Goal: Task Accomplishment & Management: Use online tool/utility

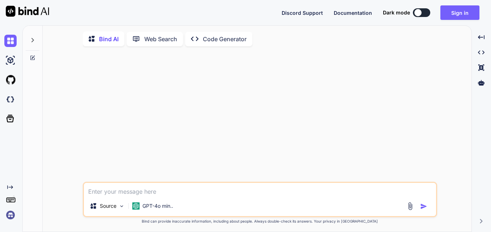
type textarea "x"
type textarea "h"
type textarea "x"
type textarea "hi"
type textarea "x"
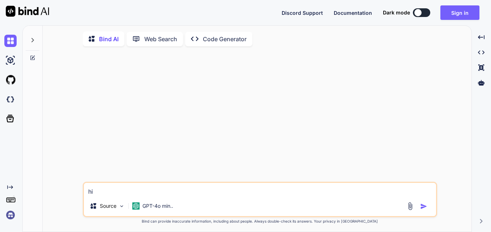
type textarea "hi"
click at [421, 208] on img "button" at bounding box center [423, 206] width 7 height 7
type textarea "x"
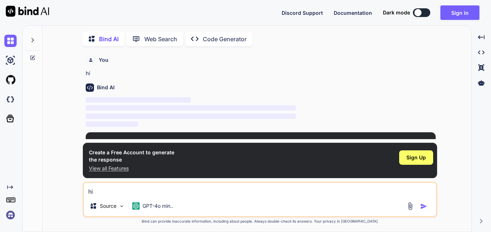
scroll to position [3, 0]
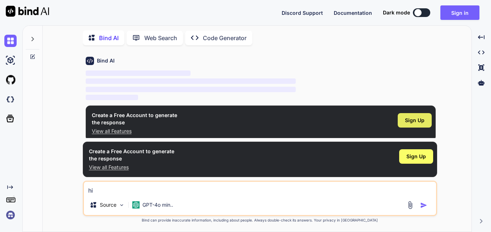
click at [415, 120] on span "Sign Up" at bounding box center [415, 120] width 20 height 7
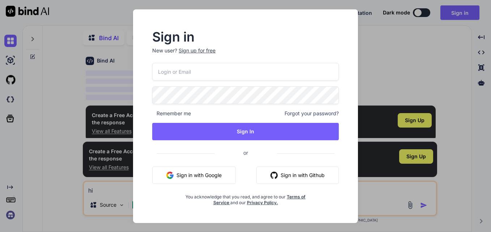
click at [231, 69] on input "email" at bounding box center [245, 72] width 187 height 18
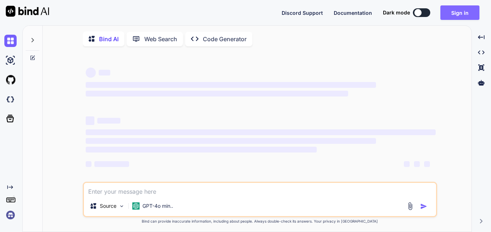
click at [460, 12] on button "Sign in" at bounding box center [460, 12] width 39 height 14
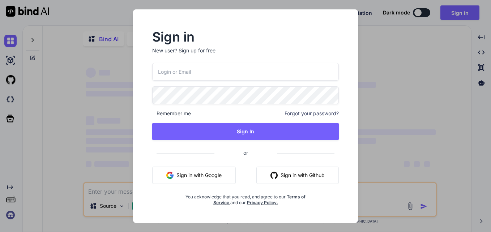
type textarea "x"
click at [197, 73] on input "email" at bounding box center [245, 72] width 187 height 18
type input "[EMAIL_ADDRESS][DOMAIN_NAME]"
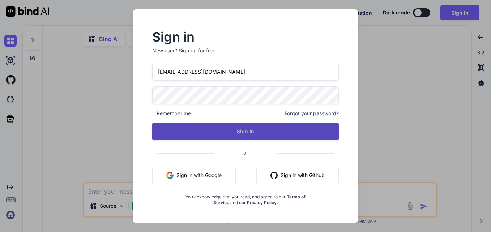
click at [231, 132] on button "Sign In" at bounding box center [245, 131] width 187 height 17
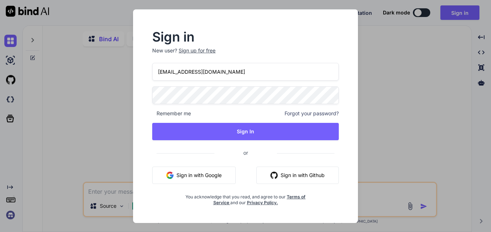
click at [396, 39] on div "Sign in New user? Sign up for free [EMAIL_ADDRESS][DOMAIN_NAME] Remember me For…" at bounding box center [245, 116] width 491 height 232
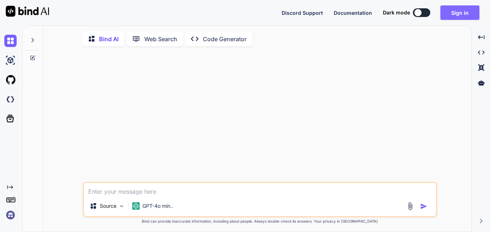
click at [469, 9] on button "Sign in" at bounding box center [460, 12] width 39 height 14
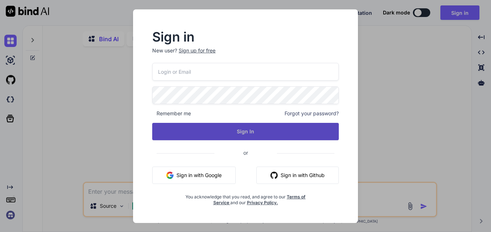
click at [251, 133] on button "Sign In" at bounding box center [245, 131] width 187 height 17
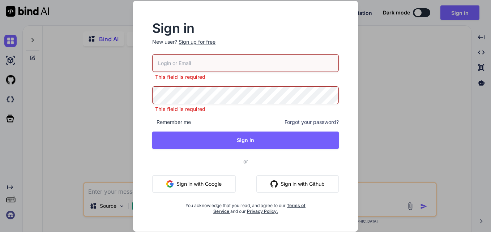
click at [207, 41] on div "Sign up for free" at bounding box center [197, 41] width 37 height 7
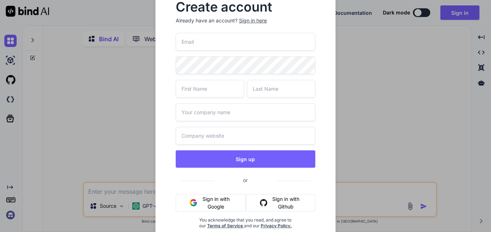
click at [220, 42] on input "email" at bounding box center [246, 42] width 140 height 18
type input "[EMAIL_ADDRESS][DOMAIN_NAME]"
click at [204, 89] on input "text" at bounding box center [210, 89] width 68 height 18
type input "fake"
click at [263, 86] on input "text" at bounding box center [281, 89] width 68 height 18
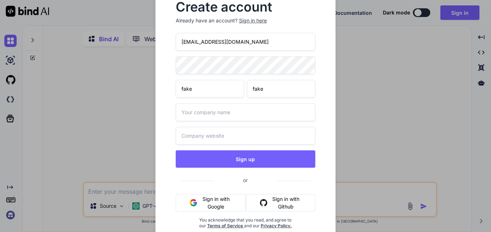
type input "fake"
click at [223, 119] on input "text" at bounding box center [246, 112] width 140 height 18
type input "g"
type input "fake"
click at [236, 134] on input "text" at bounding box center [246, 136] width 140 height 18
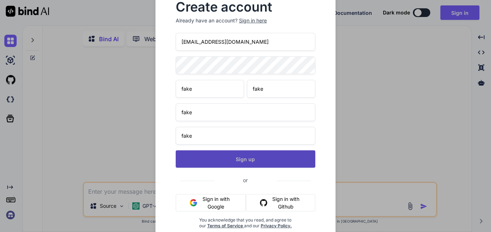
type input "fake"
click at [247, 154] on button "Sign up" at bounding box center [246, 158] width 140 height 17
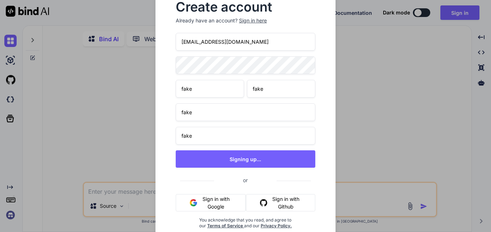
type textarea "x"
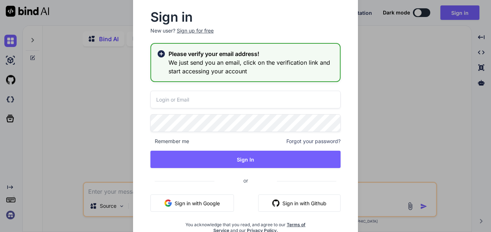
click at [191, 102] on input "email" at bounding box center [245, 100] width 190 height 18
type input "[EMAIL_ADDRESS][DOMAIN_NAME]"
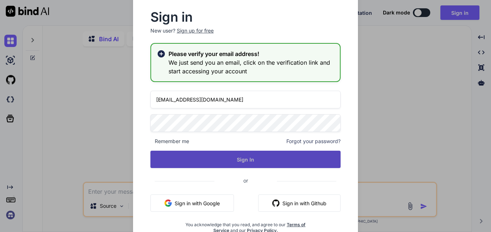
click at [245, 162] on button "Sign In" at bounding box center [245, 159] width 190 height 17
click at [257, 158] on button "Sign In" at bounding box center [245, 159] width 190 height 17
click at [252, 158] on button "Sign In" at bounding box center [245, 159] width 190 height 17
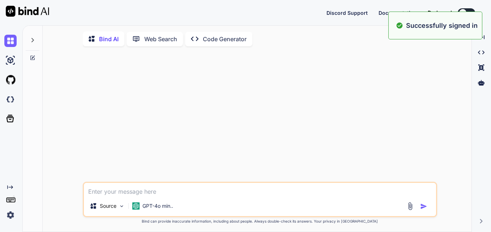
click at [292, 87] on div at bounding box center [260, 117] width 353 height 130
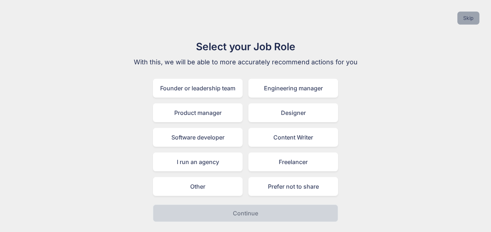
click at [468, 17] on button "Skip" at bounding box center [469, 18] width 22 height 13
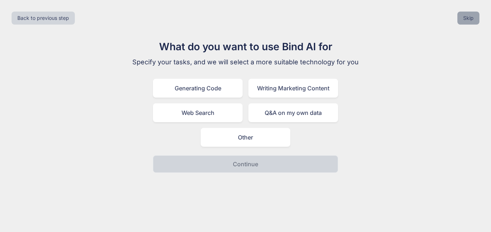
click at [464, 14] on button "Skip" at bounding box center [469, 18] width 22 height 13
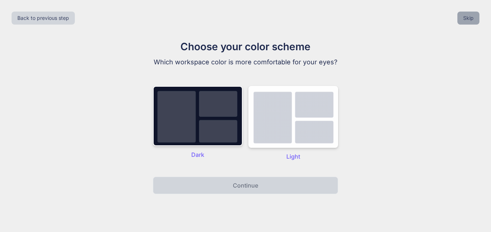
click at [465, 19] on button "Skip" at bounding box center [469, 18] width 22 height 13
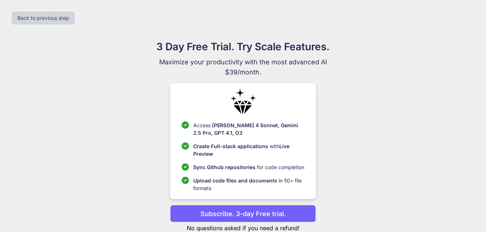
scroll to position [21, 0]
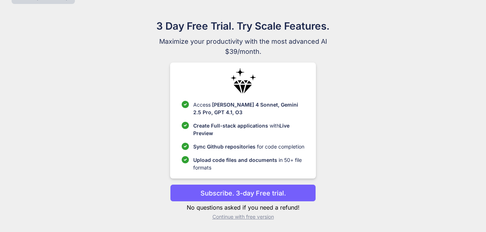
click at [256, 216] on p "Continue with free version" at bounding box center [243, 216] width 146 height 7
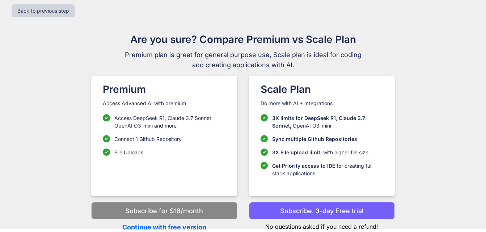
scroll to position [7, 0]
click at [165, 227] on p "Continue with free version" at bounding box center [164, 227] width 146 height 10
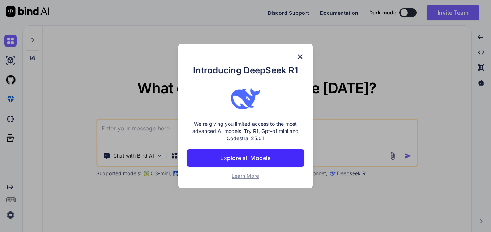
click at [302, 58] on img at bounding box center [300, 56] width 9 height 9
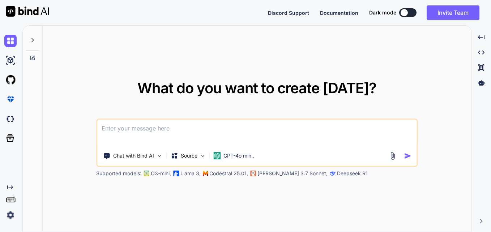
click at [408, 12] on button at bounding box center [407, 12] width 17 height 9
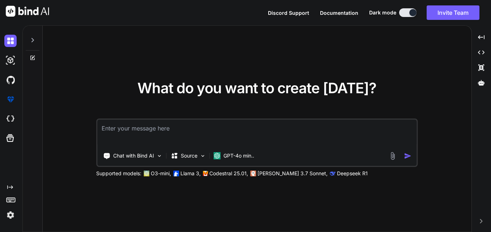
click at [402, 12] on button at bounding box center [407, 12] width 17 height 9
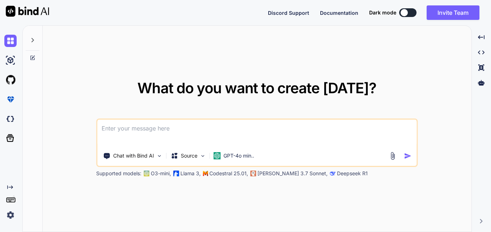
click at [402, 12] on div at bounding box center [404, 12] width 7 height 7
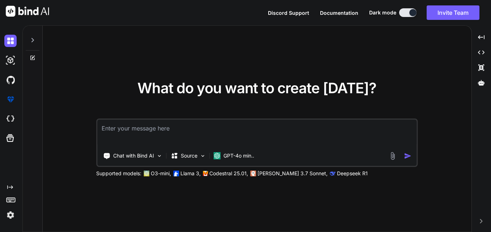
click at [214, 138] on textarea at bounding box center [256, 133] width 319 height 27
paste textarea "WITH base_data AS( SELECT first_name, last_name, updated_on_1, associated_perso…"
type textarea "x"
type textarea "WITH base_data AS( SELECT first_name, last_name, updated_on_1, associated_perso…"
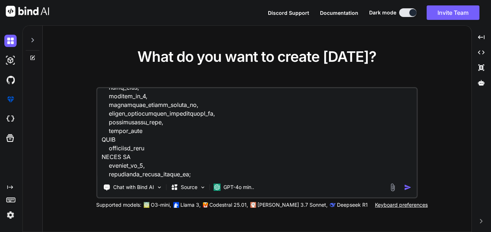
type textarea "x"
type textarea "WITH base_data AS( SELECT first_name, last_name, updated_on_1, associated_perso…"
type textarea "x"
type textarea "WITH base_data AS( SELECT first_name, last_name, updated_on_1, associated_perso…"
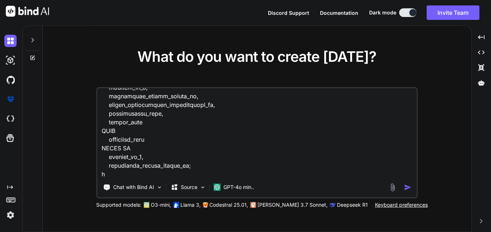
type textarea "x"
type textarea "WITH base_data AS( SELECT first_name, last_name, updated_on_1, associated_perso…"
type textarea "x"
type textarea "WITH base_data AS( SELECT first_name, last_name, updated_on_1, associated_perso…"
type textarea "x"
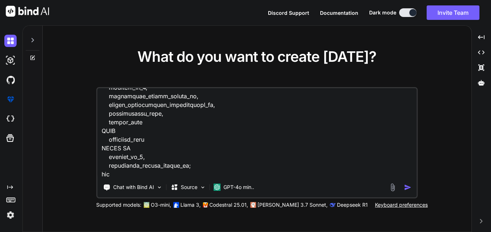
type textarea "WITH base_data AS( SELECT first_name, last_name, updated_on_1, associated_perso…"
type textarea "x"
type textarea "WITH base_data AS( SELECT first_name, last_name, updated_on_1, associated_perso…"
type textarea "x"
type textarea "WITH base_data AS( SELECT first_name, last_name, updated_on_1, associated_perso…"
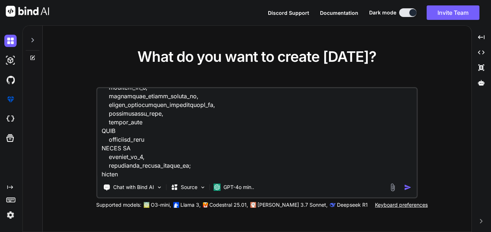
type textarea "x"
type textarea "WITH base_data AS( SELECT first_name, last_name, updated_on_1, associated_perso…"
type textarea "x"
type textarea "WITH base_data AS( SELECT first_name, last_name, updated_on_1, associated_perso…"
type textarea "x"
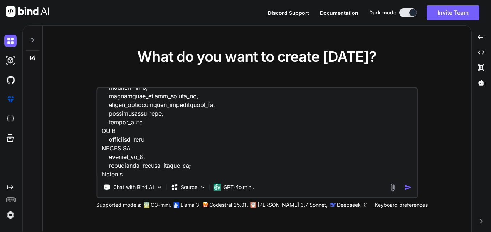
type textarea "WITH base_data AS( SELECT first_name, last_name, updated_on_1, associated_perso…"
type textarea "x"
type textarea "WITH base_data AS( SELECT first_name, last_name, updated_on_1, associated_perso…"
type textarea "x"
type textarea "WITH base_data AS( SELECT first_name, last_name, updated_on_1, associated_perso…"
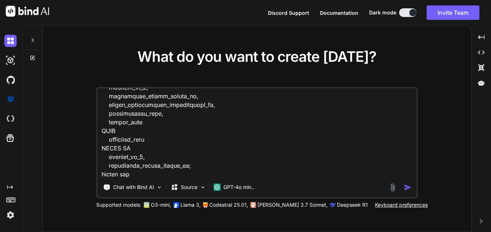
type textarea "x"
type textarea "WITH base_data AS( SELECT first_name, last_name, updated_on_1, associated_perso…"
type textarea "x"
type textarea "WITH base_data AS( SELECT first_name, last_name, updated_on_1, associated_perso…"
type textarea "x"
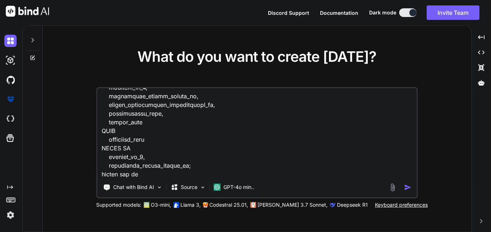
type textarea "WITH base_data AS( SELECT first_name, last_name, updated_on_1, associated_perso…"
type textarea "x"
type textarea "WITH base_data AS( SELECT first_name, last_name, updated_on_1, associated_perso…"
type textarea "x"
type textarea "WITH base_data AS( SELECT first_name, last_name, updated_on_1, associated_perso…"
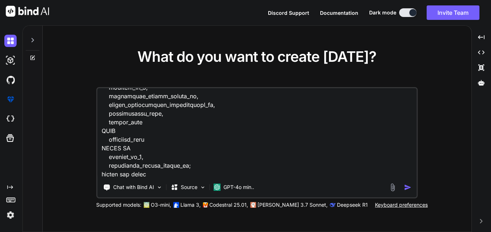
type textarea "x"
type textarea "WITH base_data AS( SELECT first_name, last_name, updated_on_1, associated_perso…"
type textarea "x"
type textarea "WITH base_data AS( SELECT first_name, last_name, updated_on_1, associated_perso…"
type textarea "x"
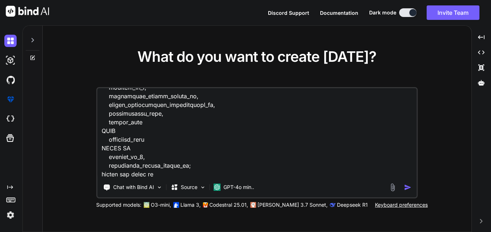
type textarea "WITH base_data AS( SELECT first_name, last_name, updated_on_1, associated_perso…"
type textarea "x"
type textarea "WITH base_data AS( SELECT first_name, last_name, updated_on_1, associated_perso…"
type textarea "x"
type textarea "WITH base_data AS( SELECT first_name, last_name, updated_on_1, associated_perso…"
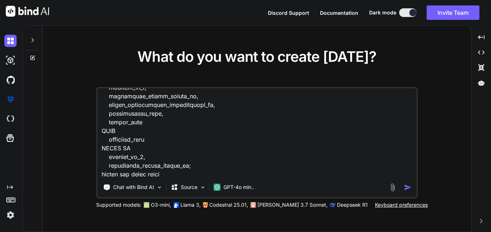
type textarea "x"
type textarea "WITH base_data AS( SELECT first_name, last_name, updated_on_1, associated_perso…"
type textarea "x"
type textarea "WITH base_data AS( SELECT first_name, last_name, updated_on_1, associated_perso…"
type textarea "x"
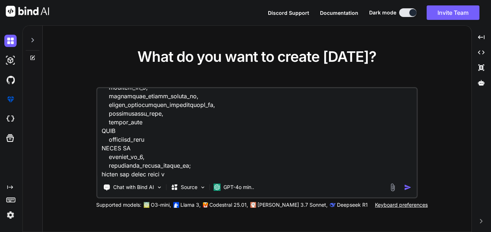
type textarea "WITH base_data AS( SELECT first_name, last_name, updated_on_1, associated_perso…"
type textarea "x"
type textarea "WITH base_data AS( SELECT first_name, last_name, updated_on_1, associated_perso…"
type textarea "x"
type textarea "WITH base_data AS( SELECT first_name, last_name, updated_on_1, associated_perso…"
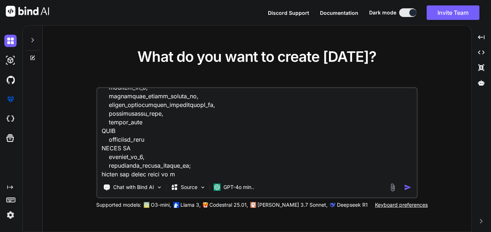
type textarea "x"
type textarea "WITH base_data AS( SELECT first_name, last_name, updated_on_1, associated_perso…"
type textarea "x"
type textarea "WITH base_data AS( SELECT first_name, last_name, updated_on_1, associated_perso…"
type textarea "x"
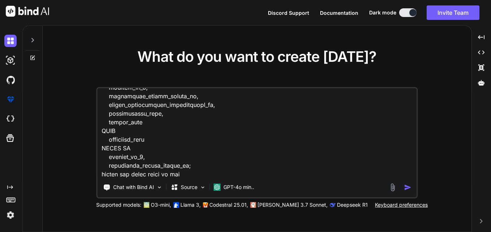
type textarea "WITH base_data AS( SELECT first_name, last_name, updated_on_1, associated_perso…"
type textarea "x"
type textarea "WITH base_data AS( SELECT first_name, last_name, updated_on_1, associated_perso…"
type textarea "x"
type textarea "WITH base_data AS( SELECT first_name, last_name, updated_on_1, associated_perso…"
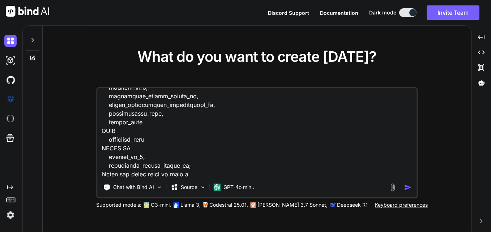
type textarea "x"
type textarea "WITH base_data AS( SELECT first_name, last_name, updated_on_1, associated_perso…"
type textarea "x"
type textarea "WITH base_data AS( SELECT first_name, last_name, updated_on_1, associated_perso…"
type textarea "x"
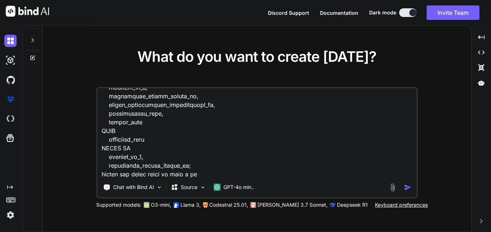
type textarea "WITH base_data AS( SELECT first_name, last_name, updated_on_1, associated_perso…"
type textarea "x"
type textarea "WITH base_data AS( SELECT first_name, last_name, updated_on_1, associated_perso…"
type textarea "x"
type textarea "WITH base_data AS( SELECT first_name, last_name, updated_on_1, associated_perso…"
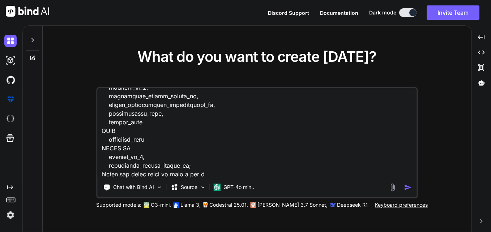
type textarea "x"
type textarea "WITH base_data AS( SELECT first_name, last_name, updated_on_1, associated_perso…"
type textarea "x"
type textarea "WITH base_data AS( SELECT first_name, last_name, updated_on_1, associated_perso…"
type textarea "x"
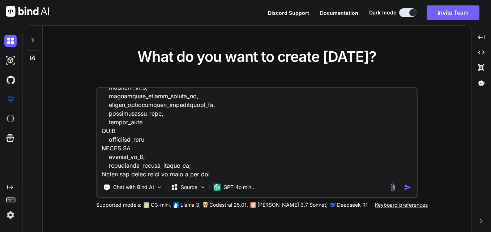
type textarea "WITH base_data AS( SELECT first_name, last_name, updated_on_1, associated_perso…"
type textarea "x"
type textarea "WITH base_data AS( SELECT first_name, last_name, updated_on_1, associated_perso…"
type textarea "x"
type textarea "WITH base_data AS( SELECT first_name, last_name, updated_on_1, associated_perso…"
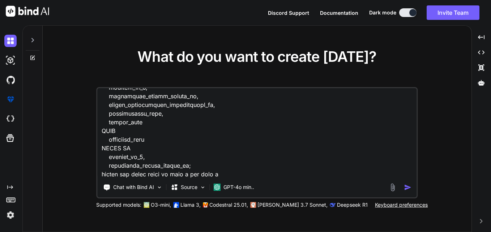
type textarea "x"
type textarea "WITH base_data AS( SELECT first_name, last_name, updated_on_1, associated_perso…"
type textarea "x"
type textarea "WITH base_data AS( SELECT first_name, last_name, updated_on_1, associated_perso…"
type textarea "x"
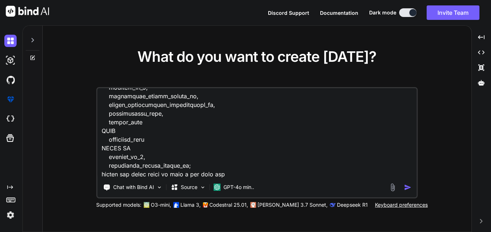
type textarea "WITH base_data AS( SELECT first_name, last_name, updated_on_1, associated_perso…"
type textarea "x"
type textarea "WITH base_data AS( SELECT first_name, last_name, updated_on_1, associated_perso…"
type textarea "x"
type textarea "WITH base_data AS( SELECT first_name, last_name, updated_on_1, associated_perso…"
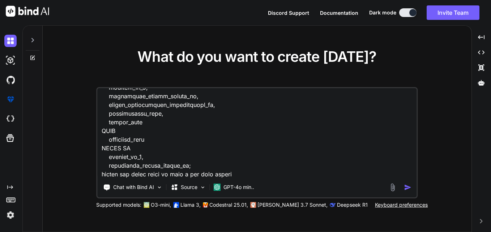
type textarea "x"
type textarea "WITH base_data AS( SELECT first_name, last_name, updated_on_1, associated_perso…"
type textarea "x"
type textarea "WITH base_data AS( SELECT first_name, last_name, updated_on_1, associated_perso…"
type textarea "x"
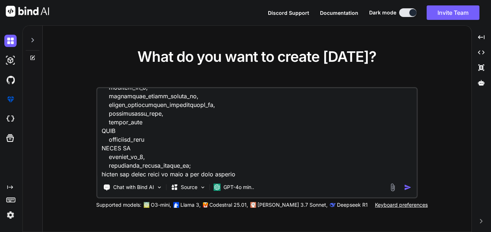
type textarea "WITH base_data AS( SELECT first_name, last_name, updated_on_1, associated_perso…"
type textarea "x"
type textarea "WITH base_data AS( SELECT first_name, last_name, updated_on_1, associated_perso…"
type textarea "x"
type textarea "WITH base_data AS( SELECT first_name, last_name, updated_on_1, associated_perso…"
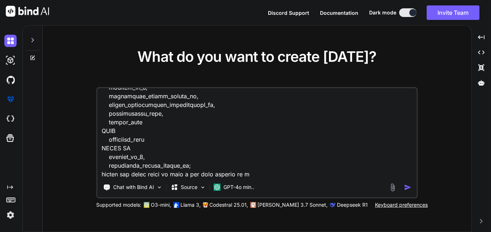
type textarea "x"
type textarea "WITH base_data AS( SELECT first_name, last_name, updated_on_1, associated_perso…"
type textarea "x"
type textarea "WITH base_data AS( SELECT first_name, last_name, updated_on_1, associated_perso…"
type textarea "x"
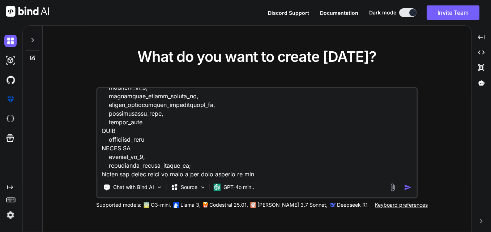
type textarea "WITH base_data AS( SELECT first_name, last_name, updated_on_1, associated_perso…"
type textarea "x"
type textarea "WITH base_data AS( SELECT first_name, last_name, updated_on_1, associated_perso…"
type textarea "x"
type textarea "WITH base_data AS( SELECT first_name, last_name, updated_on_1, associated_perso…"
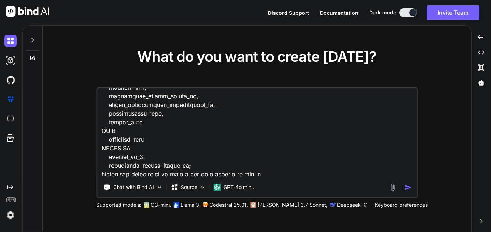
type textarea "x"
type textarea "WITH base_data AS( SELECT first_name, last_name, updated_on_1, associated_perso…"
type textarea "x"
type textarea "WITH base_data AS( SELECT first_name, last_name, updated_on_1, associated_perso…"
type textarea "x"
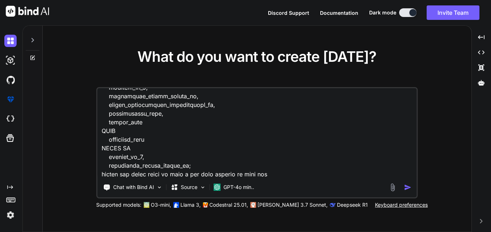
type textarea "WITH base_data AS( SELECT first_name, last_name, updated_on_1, associated_perso…"
type textarea "x"
type textarea "WITH base_data AS( SELECT first_name, last_name, updated_on_1, associated_perso…"
type textarea "x"
type textarea "WITH base_data AS( SELECT first_name, last_name, updated_on_1, associated_perso…"
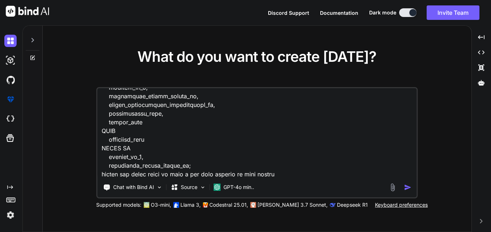
type textarea "x"
type textarea "WITH base_data AS( SELECT first_name, last_name, updated_on_1, associated_perso…"
type textarea "x"
type textarea "WITH base_data AS( SELECT first_name, last_name, updated_on_1, associated_perso…"
type textarea "x"
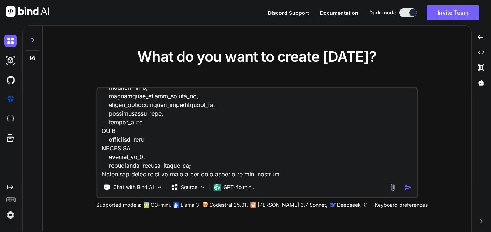
type textarea "WITH base_data AS( SELECT first_name, last_name, updated_on_1, associated_perso…"
type textarea "x"
type textarea "WITH base_data AS( SELECT first_name, last_name, updated_on_1, associated_perso…"
type textarea "x"
type textarea "WITH base_data AS( SELECT first_name, last_name, updated_on_1, associated_perso…"
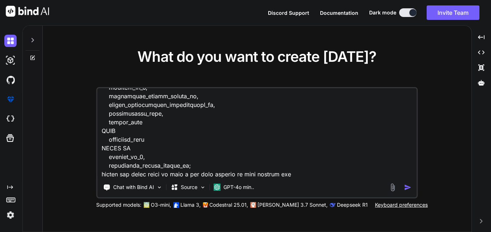
type textarea "x"
type textarea "WITH base_data AS( SELECT first_name, last_name, updated_on_1, associated_perso…"
type textarea "x"
type textarea "WITH base_data AS( SELECT first_name, last_name, updated_on_1, associated_perso…"
type textarea "x"
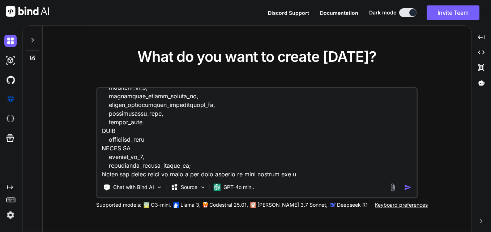
type textarea "WITH base_data AS( SELECT first_name, last_name, updated_on_1, associated_perso…"
type textarea "x"
type textarea "WITH base_data AS( SELECT first_name, last_name, updated_on_1, associated_perso…"
type textarea "x"
type textarea "WITH base_data AS( SELECT first_name, last_name, updated_on_1, associated_perso…"
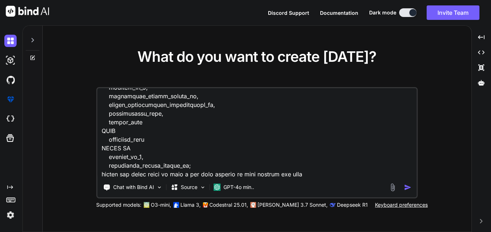
type textarea "x"
type textarea "WITH base_data AS( SELECT first_name, last_name, updated_on_1, associated_perso…"
type textarea "x"
type textarea "WITH base_data AS( SELECT first_name, last_name, updated_on_1, associated_perso…"
type textarea "x"
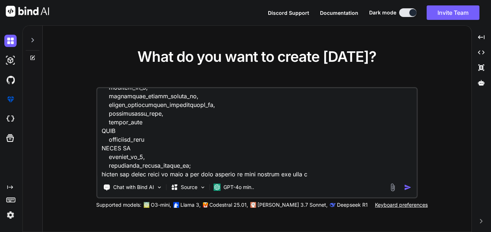
type textarea "WITH base_data AS( SELECT first_name, last_name, updated_on_1, associated_perso…"
type textarea "x"
type textarea "WITH base_data AS( SELECT first_name, last_name, updated_on_1, associated_perso…"
type textarea "x"
type textarea "WITH base_data AS( SELECT first_name, last_name, updated_on_1, associated_perso…"
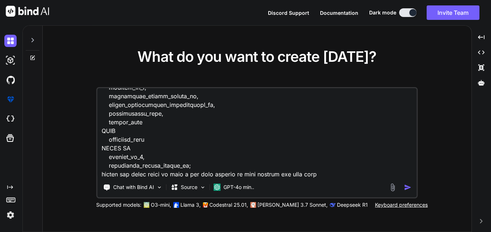
type textarea "x"
type textarea "WITH base_data AS( SELECT first_name, last_name, updated_on_1, associated_perso…"
type textarea "x"
type textarea "WITH base_data AS( SELECT first_name, last_name, updated_on_1, associated_perso…"
type textarea "x"
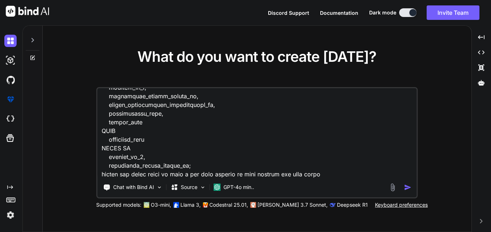
type textarea "WITH base_data AS( SELECT first_name, last_name, updated_on_1, associated_perso…"
type textarea "x"
type textarea "WITH base_data AS( SELECT first_name, last_name, updated_on_1, associated_perso…"
type textarea "x"
type textarea "WITH base_data AS( SELECT first_name, last_name, updated_on_1, associated_perso…"
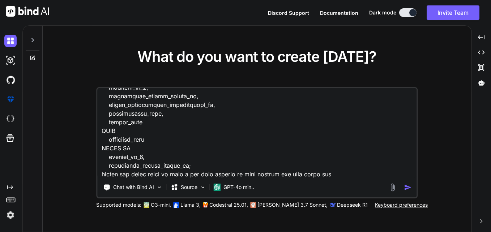
type textarea "x"
type textarea "WITH base_data AS( SELECT first_name, last_name, updated_on_1, associated_perso…"
type textarea "x"
type textarea "WITH base_data AS( SELECT first_name, last_name, updated_on_1, associated_perso…"
type textarea "x"
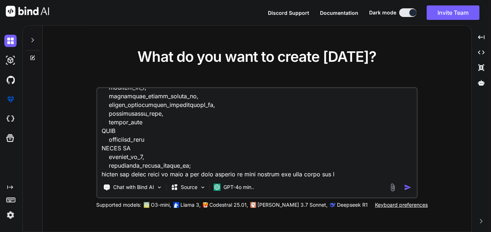
type textarea "WITH base_data AS( SELECT first_name, last_name, updated_on_1, associated_perso…"
type textarea "x"
type textarea "WITH base_data AS( SELECT first_name, last_name, updated_on_1, associated_perso…"
type textarea "x"
type textarea "WITH base_data AS( SELECT first_name, last_name, updated_on_1, associated_perso…"
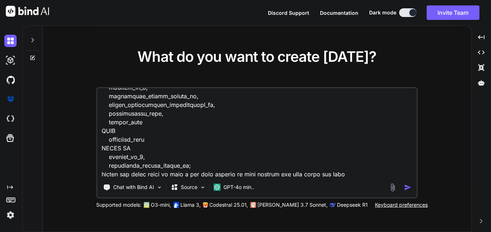
type textarea "x"
type textarea "WITH base_data AS( SELECT first_name, last_name, updated_on_1, associated_perso…"
type textarea "x"
type textarea "WITH base_data AS( SELECT first_name, last_name, updated_on_1, associated_perso…"
type textarea "x"
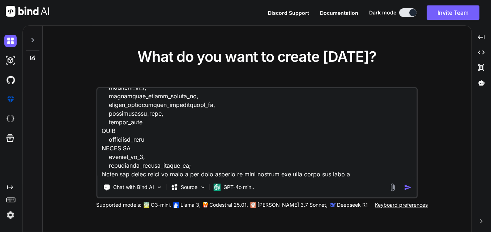
type textarea "WITH base_data AS( SELECT first_name, last_name, updated_on_1, associated_perso…"
type textarea "x"
type textarea "WITH base_data AS( SELECT first_name, last_name, updated_on_1, associated_perso…"
type textarea "x"
type textarea "WITH base_data AS( SELECT first_name, last_name, updated_on_1, associated_perso…"
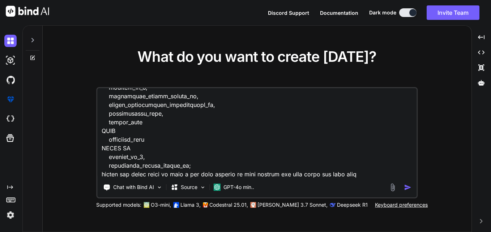
type textarea "x"
type textarea "WITH base_data AS( SELECT first_name, last_name, updated_on_1, associated_perso…"
type textarea "x"
type textarea "WITH base_data AS( SELECT first_name, last_name, updated_on_1, associated_perso…"
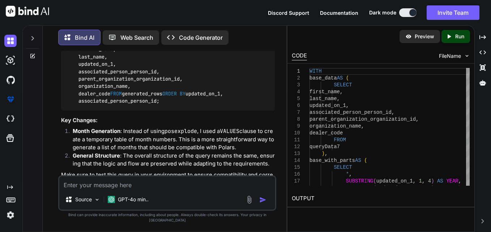
scroll to position [643, 0]
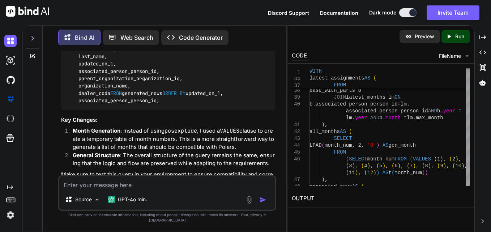
click at [455, 41] on div "Created with Pixso. Run" at bounding box center [456, 36] width 29 height 13
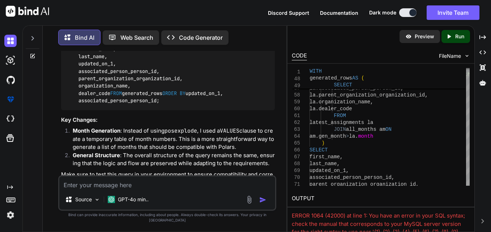
scroll to position [31, 0]
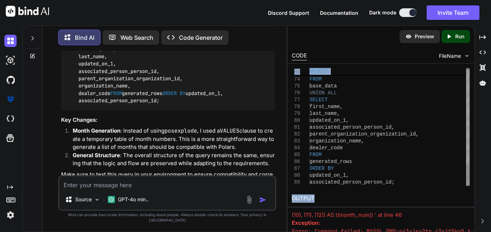
drag, startPoint x: 363, startPoint y: 206, endPoint x: 366, endPoint y: 171, distance: 35.2
click at [366, 171] on div "Preview Created with Pixso. Run CODE FileName 72 73 74 75 76 77 78 79 80 81 82 …" at bounding box center [381, 139] width 187 height 226
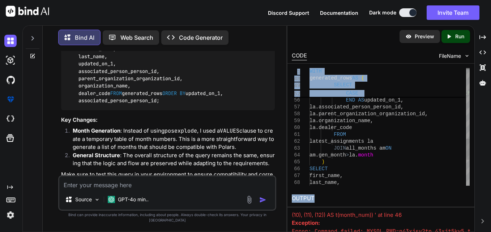
click at [377, 148] on div "first_name , last_name , am . gen_month > la . month ) SELECT latest_assignment…" at bounding box center [390, 1] width 160 height 660
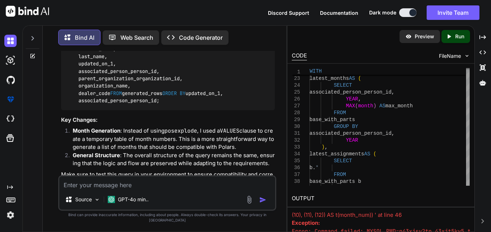
click at [415, 38] on p "Preview" at bounding box center [425, 36] width 20 height 7
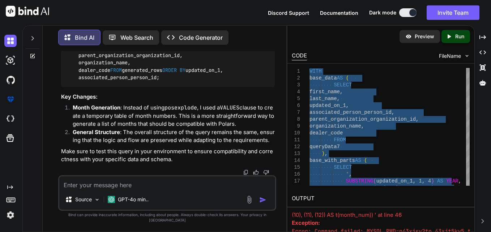
scroll to position [956, 0]
click at [167, 186] on textarea at bounding box center [167, 183] width 216 height 13
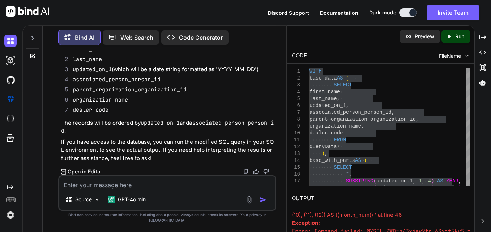
scroll to position [1192, 0]
click at [64, 174] on icon at bounding box center [63, 171] width 5 height 5
click at [95, 175] on p "Open in Editor" at bounding box center [85, 171] width 34 height 7
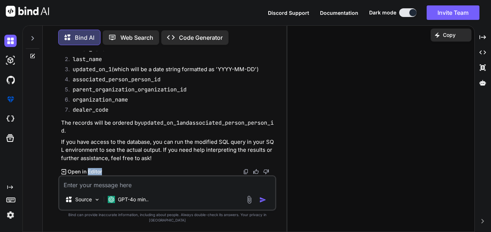
click at [95, 175] on p "Open in Editor" at bounding box center [85, 171] width 34 height 7
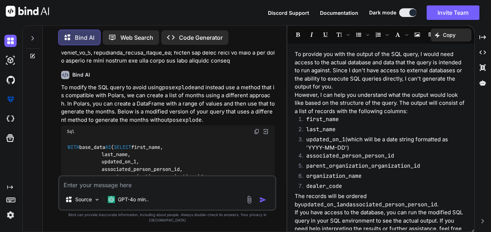
scroll to position [251, 0]
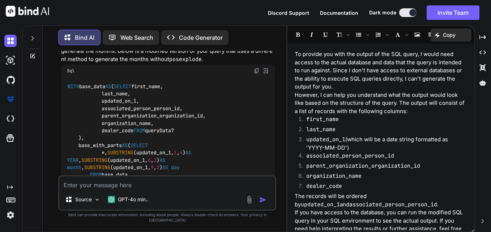
click at [261, 77] on div "Sql" at bounding box center [168, 71] width 214 height 12
click at [256, 74] on img at bounding box center [257, 71] width 6 height 6
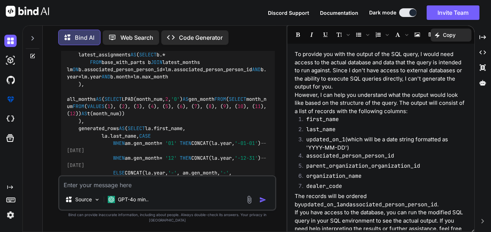
scroll to position [432, 0]
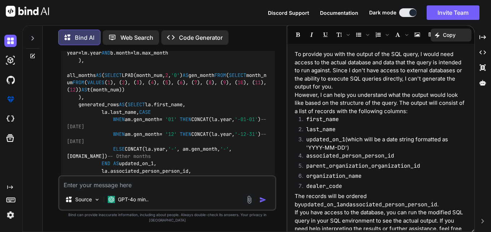
click at [141, 190] on textarea at bounding box center [167, 183] width 216 height 13
paste textarea "invalid syntax. Perhaps you forgot a comma? (customcode.py, line 621) OK"
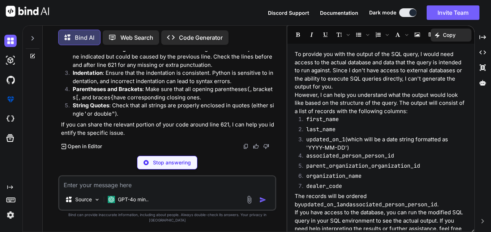
scroll to position [1394, 0]
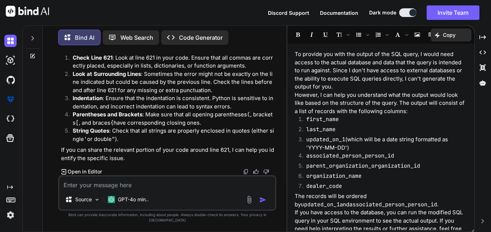
click at [143, 185] on textarea at bounding box center [167, 183] width 216 height 13
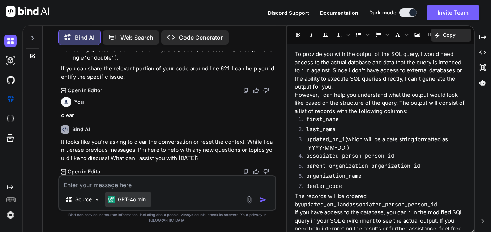
scroll to position [1476, 0]
click at [114, 187] on textarea at bounding box center [167, 183] width 216 height 13
paste textarea "invalid syntax. Perhaps you forgot a comma? (customcode.py, line 621) OK"
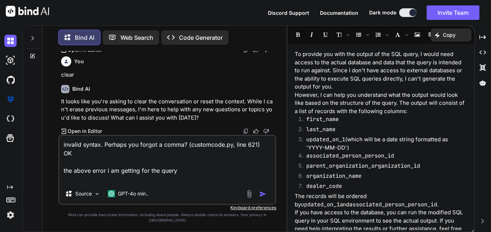
paste textarea "WITH base_data AS ( SELECT first_name, last_name, updated_on_1, associated_pers…"
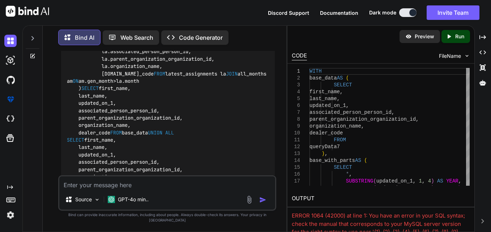
scroll to position [1926, 0]
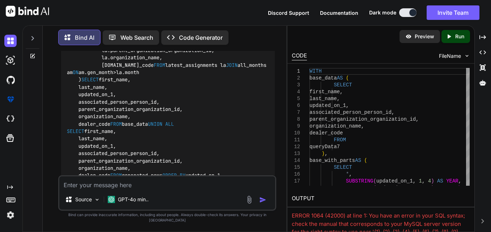
click at [139, 190] on textarea at bounding box center [167, 183] width 216 height 13
paste textarea "ear Resolved plan until failure: ---> FAILED HERE RESOLVING 'join' <--- SELECT …"
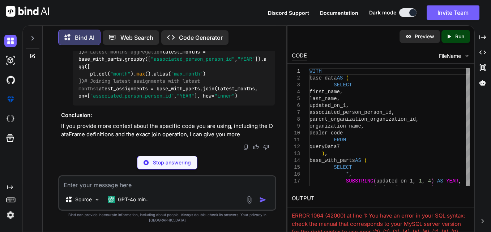
scroll to position [3356, 0]
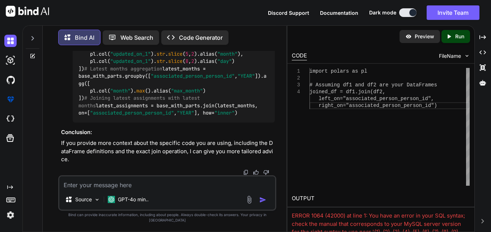
paste textarea "ear Resolved plan until failure: ---> FAILED HERE RESOLVING 'join' <--- SELECT …"
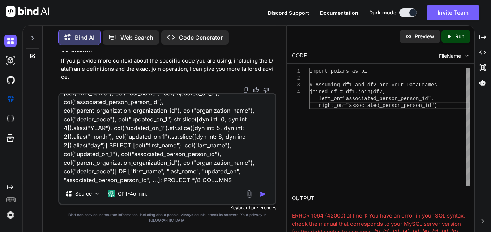
scroll to position [70, 0]
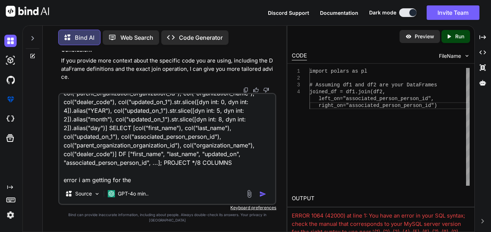
click at [324, 41] on div "Preview Created with Pixso. Run" at bounding box center [381, 37] width 187 height 22
drag, startPoint x: 386, startPoint y: 3, endPoint x: 386, endPoint y: 27, distance: 24.2
click at [386, 27] on div "Preview Created with Pixso. Run" at bounding box center [381, 37] width 187 height 22
click at [135, 184] on textarea "ear Resolved plan until failure: ---> FAILED HERE RESOLVING 'join' <--- SELECT …" at bounding box center [167, 139] width 216 height 90
click at [164, 184] on textarea "ear Resolved plan until failure: ---> FAILED HERE RESOLVING 'join' <--- SELECT …" at bounding box center [167, 139] width 216 height 90
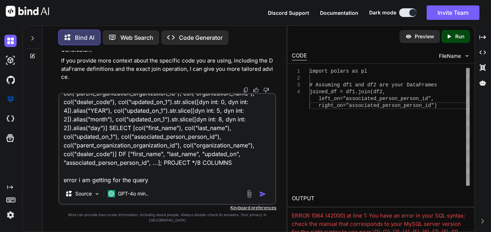
paste textarea "WITH base_data AS ( SELECT first_name, last_name, updated_on_1, associated_pers…"
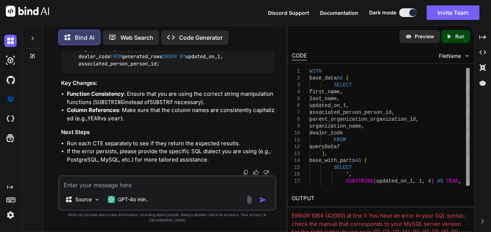
scroll to position [3914, 0]
click at [115, 188] on textarea at bounding box center [167, 183] width 216 height 13
paste textarea "no table or struct column named 'b' found"
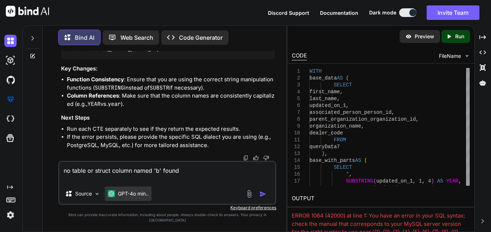
paste textarea "WITH base_data AS ( SELECT first_name, last_name, updated_on_1, associated_pers…"
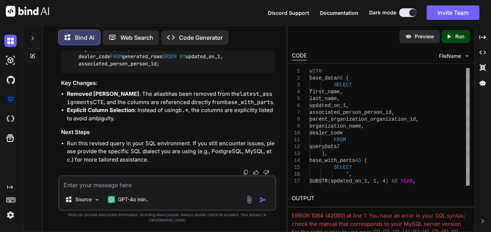
scroll to position [5135, 0]
click at [132, 190] on textarea at bounding box center [167, 183] width 216 height 13
paste textarea "unsupported function 'lpad'"
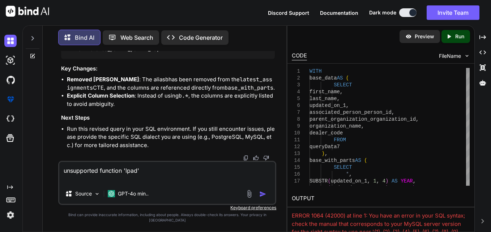
paste textarea "WITH base_data AS ( SELECT first_name, last_name, updated_on_1, associated_pers…"
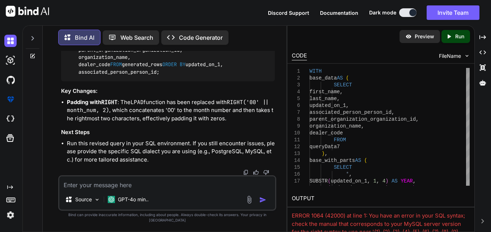
scroll to position [6378, 0]
click at [125, 190] on textarea at bounding box center [167, 183] width 216 height 13
paste textarea "only equi-join constraints (combined with 'AND') are currently supported; found…"
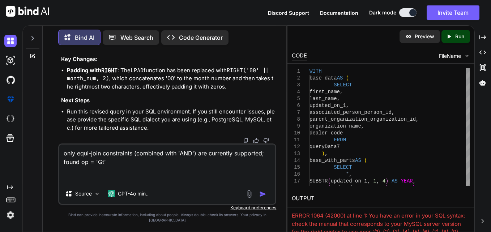
click at [67, 184] on textarea "only equi-join constraints (combined with 'AND') are currently supported; found…" at bounding box center [167, 164] width 216 height 39
paste textarea "WITH base_data AS ( SELECT first_name, last_name, updated_on_1, associated_pers…"
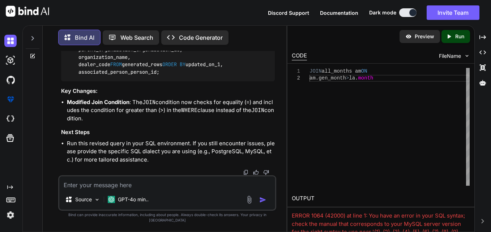
scroll to position [7648, 0]
click at [95, 190] on textarea at bounding box center [167, 183] width 216 height 13
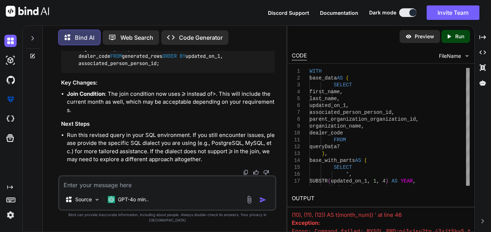
scroll to position [8686, 0]
click at [135, 190] on textarea at bounding box center [167, 183] width 216 height 13
paste textarea "WITH base_data AS ( SELECT first_name, last_name, updated_on_1, associated_pers…"
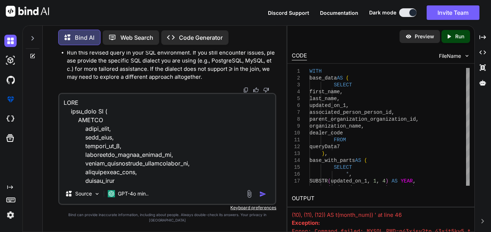
scroll to position [808, 0]
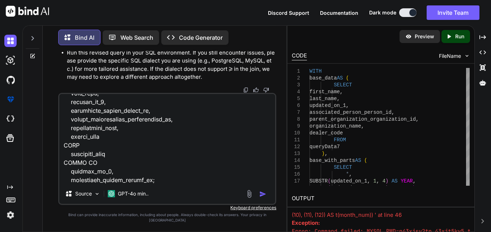
paste textarea "only equi-join constraints (combined with 'AND') are currently supported; found…"
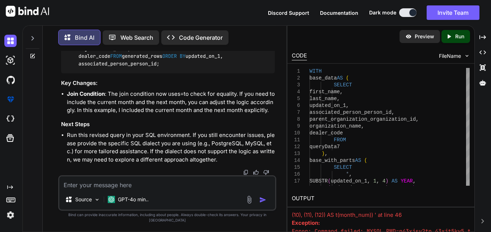
scroll to position [9937, 0]
click at [116, 152] on li "Run this revised query in your SQL environment. If you still encounter issues, …" at bounding box center [171, 147] width 208 height 33
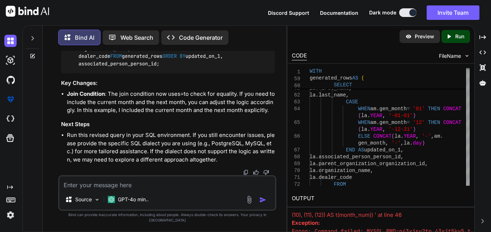
scroll to position [10660, 0]
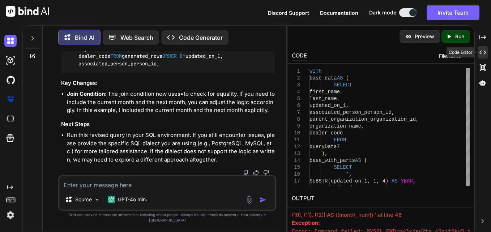
click at [480, 52] on icon "Created with Pixso." at bounding box center [483, 52] width 7 height 7
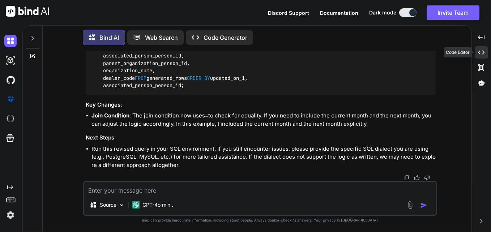
click at [484, 52] on icon "Created with Pixso." at bounding box center [481, 52] width 7 height 7
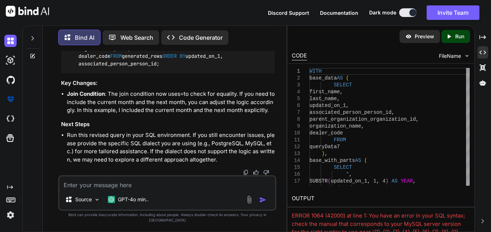
scroll to position [10696, 0]
click at [183, 36] on p "Code Generator" at bounding box center [201, 37] width 44 height 9
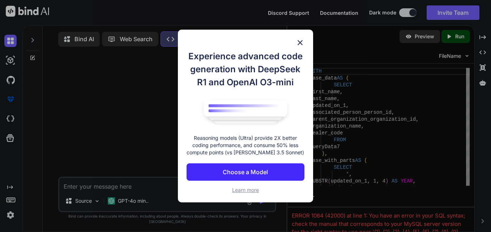
click at [305, 46] on div "Experience advanced code generation with DeepSeek R1 and OpenAI O3-mini Reasoni…" at bounding box center [245, 116] width 135 height 173
click at [299, 44] on img at bounding box center [300, 42] width 9 height 9
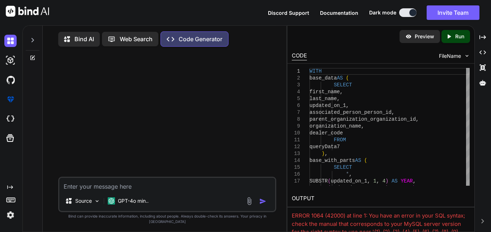
click at [139, 191] on textarea at bounding box center [167, 184] width 216 height 13
click at [89, 39] on p "Bind AI" at bounding box center [85, 39] width 20 height 9
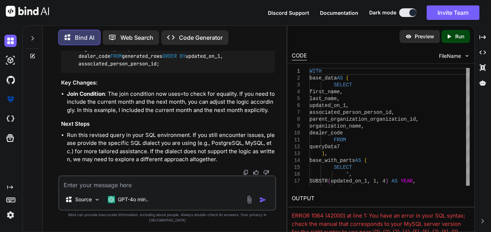
scroll to position [5930, 0]
click at [32, 38] on icon at bounding box center [32, 38] width 3 height 4
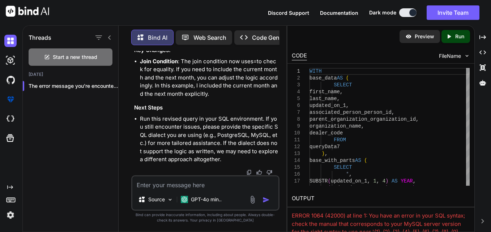
click at [111, 37] on icon at bounding box center [110, 38] width 6 height 6
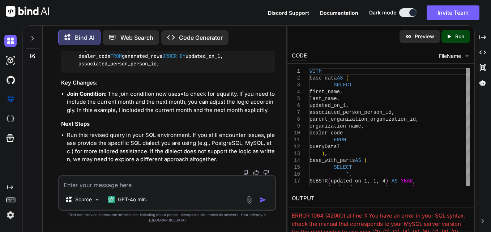
scroll to position [5930, 0]
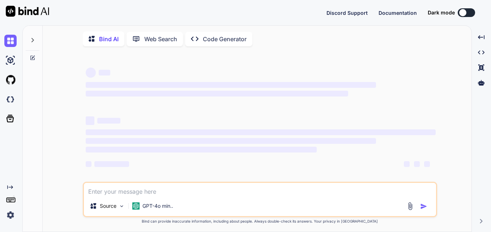
click at [31, 38] on icon at bounding box center [33, 40] width 6 height 6
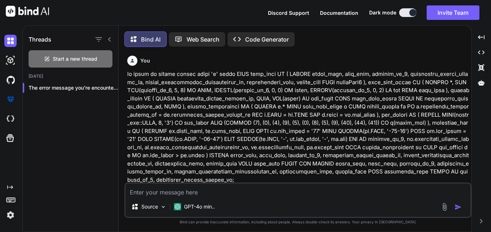
scroll to position [4, 0]
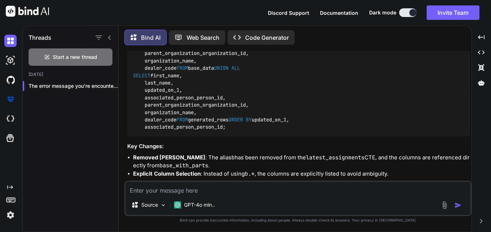
type textarea "x"
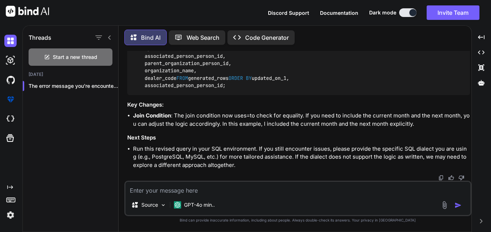
scroll to position [4297, 0]
click at [109, 40] on div at bounding box center [103, 38] width 19 height 10
click at [110, 38] on icon at bounding box center [109, 37] width 3 height 4
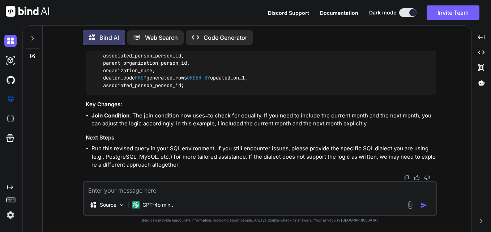
scroll to position [4514, 0]
click at [11, 215] on img at bounding box center [10, 215] width 12 height 12
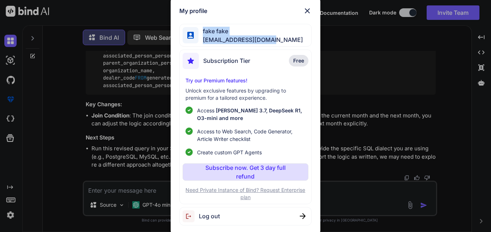
drag, startPoint x: 203, startPoint y: 29, endPoint x: 274, endPoint y: 40, distance: 71.4
click at [274, 40] on div "fake fake vrwhss218a@daouse.com" at bounding box center [251, 35] width 105 height 17
copy div "fake fake vrwhss218a@daouse.com"
click at [387, 51] on div "My profile fake fake vrwhss218a@daouse.com Subscription Tier Free Try our Premi…" at bounding box center [245, 116] width 491 height 232
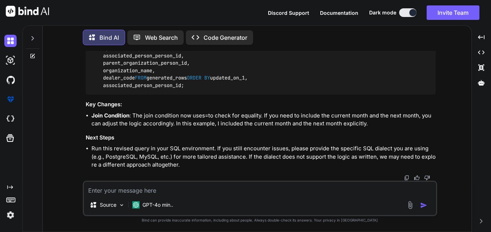
click at [13, 217] on img at bounding box center [10, 215] width 12 height 12
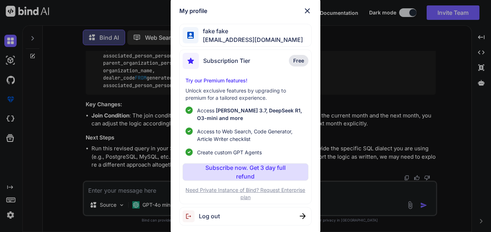
click at [307, 9] on img at bounding box center [307, 11] width 9 height 9
